Goal: Find contact information: Find contact information

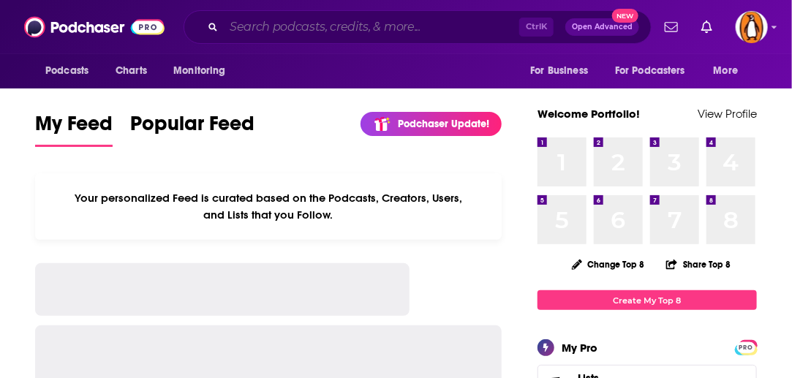
click at [408, 27] on input "Search podcasts, credits, & more..." at bounding box center [372, 26] width 296 height 23
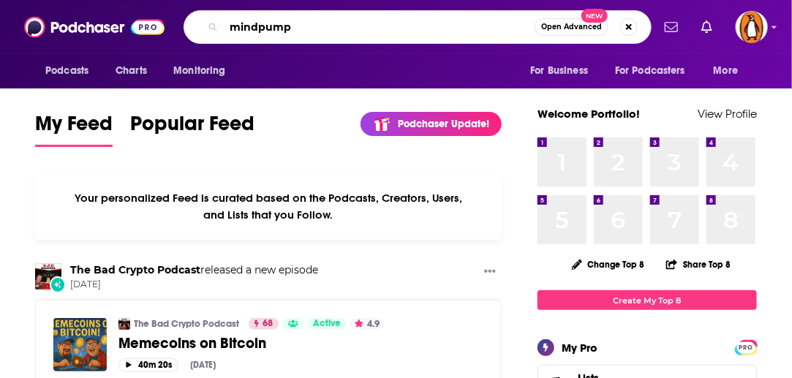
type input "mindpump"
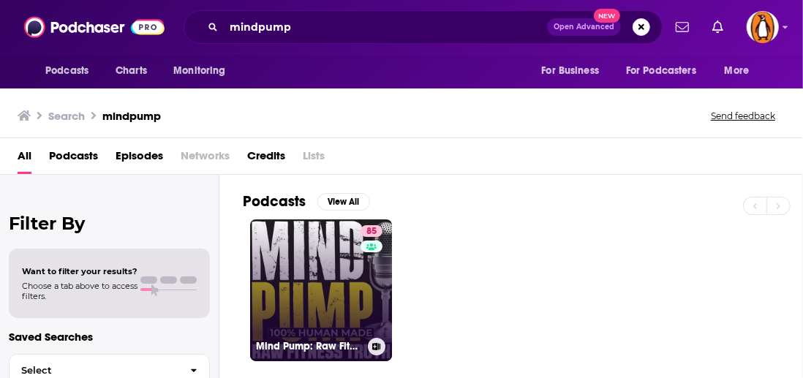
click at [320, 255] on link "85 Mind Pump: Raw Fitness Truth" at bounding box center [321, 291] width 142 height 142
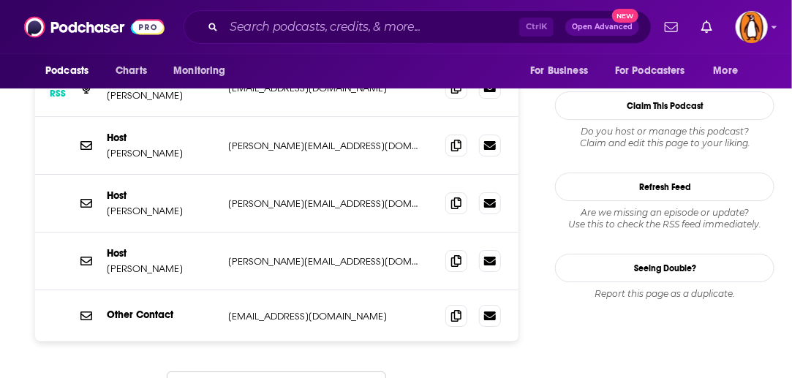
scroll to position [1593, 0]
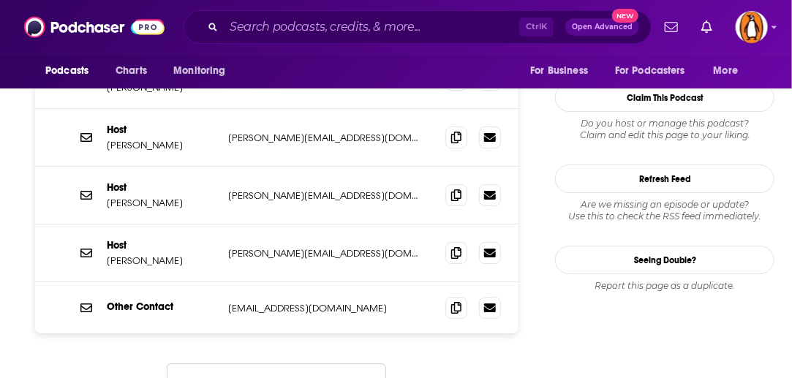
click at [324, 364] on button "Load More..." at bounding box center [277, 384] width 220 height 40
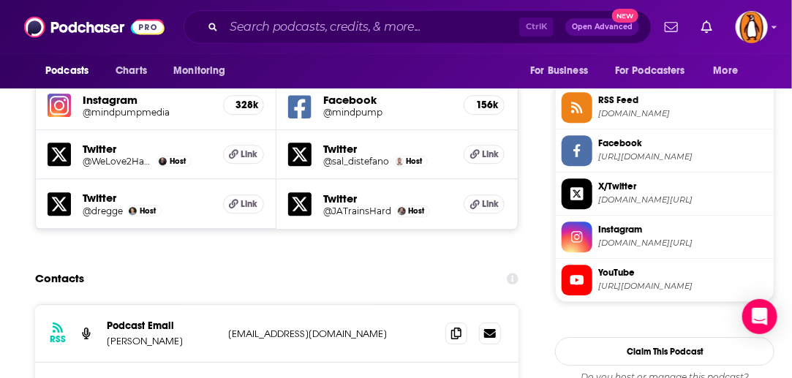
scroll to position [1348, 0]
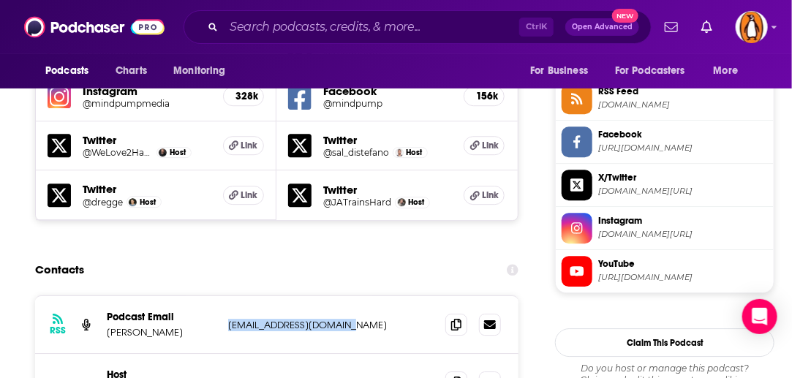
drag, startPoint x: 374, startPoint y: 249, endPoint x: 226, endPoint y: 256, distance: 148.0
click at [226, 296] on div "RSS Podcast Email [PERSON_NAME] [EMAIL_ADDRESS][DOMAIN_NAME] [EMAIL_ADDRESS][DO…" at bounding box center [277, 325] width 484 height 58
copy p "[EMAIL_ADDRESS][DOMAIN_NAME]"
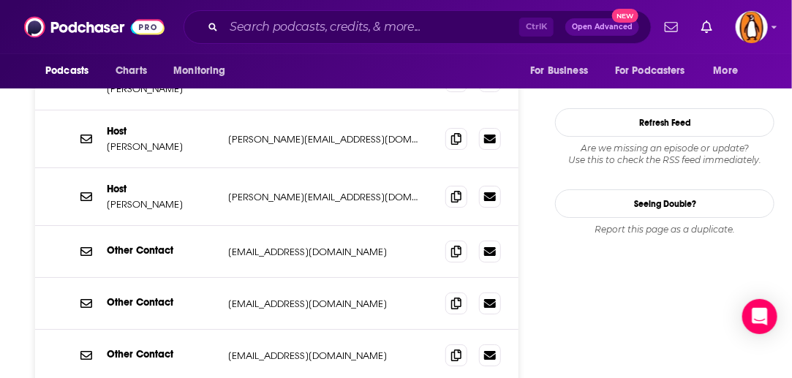
scroll to position [1672, 0]
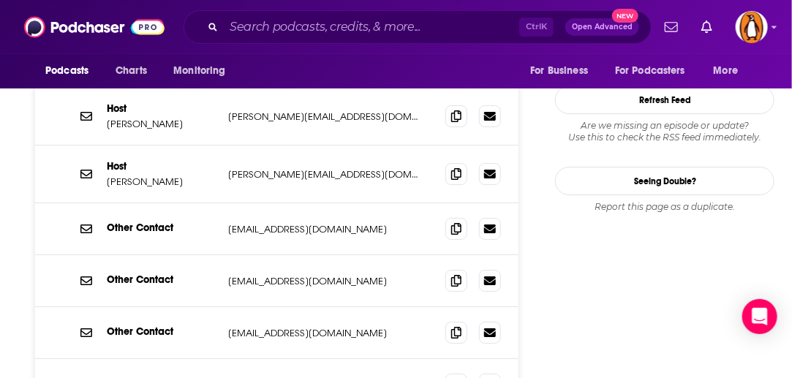
drag, startPoint x: 370, startPoint y: 305, endPoint x: 225, endPoint y: 310, distance: 145.0
click at [225, 359] on div "Other Contact [EMAIL_ADDRESS][DOMAIN_NAME] [EMAIL_ADDRESS][DOMAIN_NAME]" at bounding box center [277, 385] width 484 height 52
copy p "[EMAIL_ADDRESS][DOMAIN_NAME]"
